Goal: Information Seeking & Learning: Learn about a topic

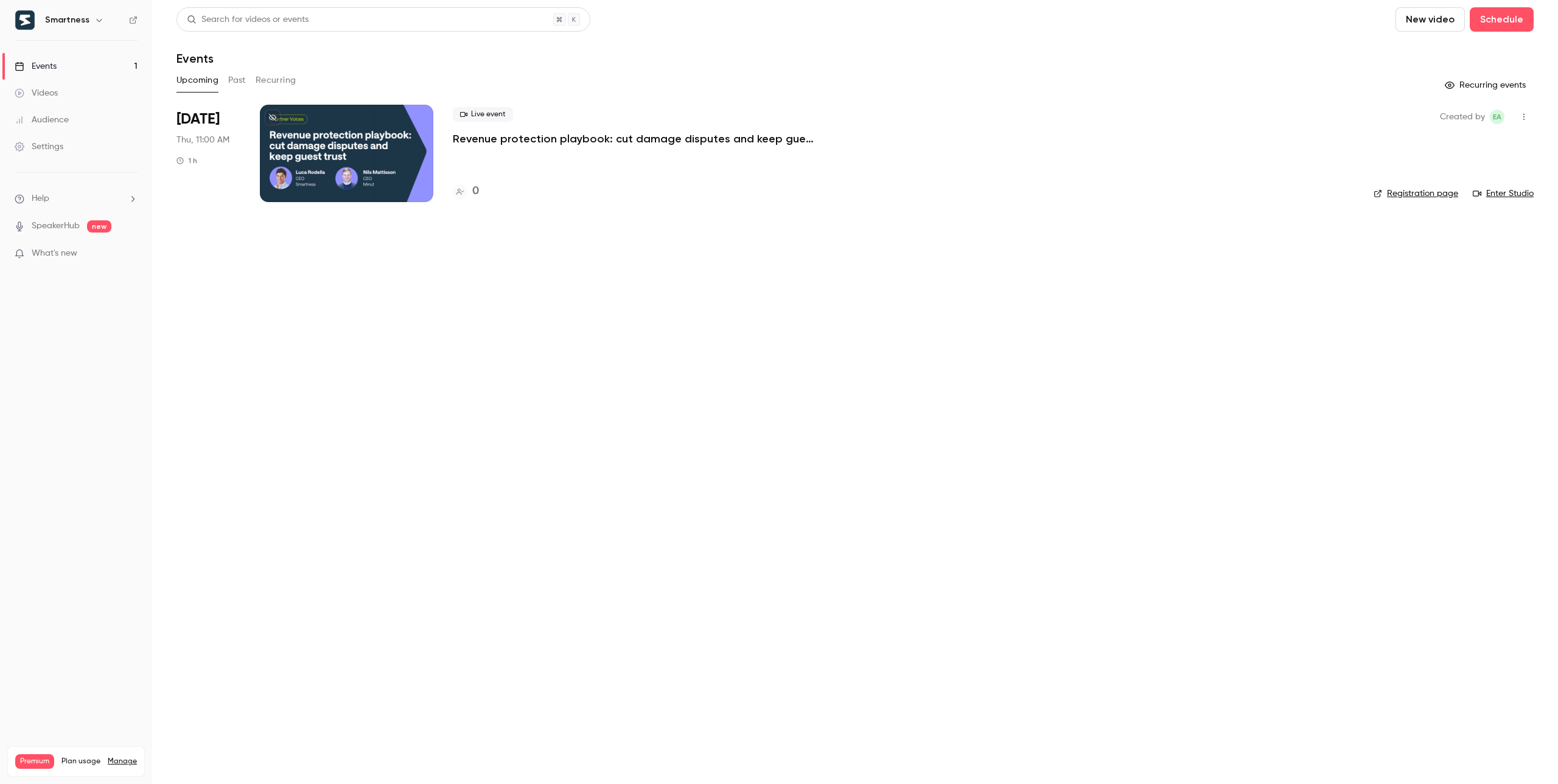
click at [547, 135] on p "Revenue protection playbook: cut damage disputes and keep guest trust" at bounding box center [636, 138] width 365 height 14
click at [113, 68] on link "Events 1" at bounding box center [76, 66] width 152 height 27
